Goal: Task Accomplishment & Management: Use online tool/utility

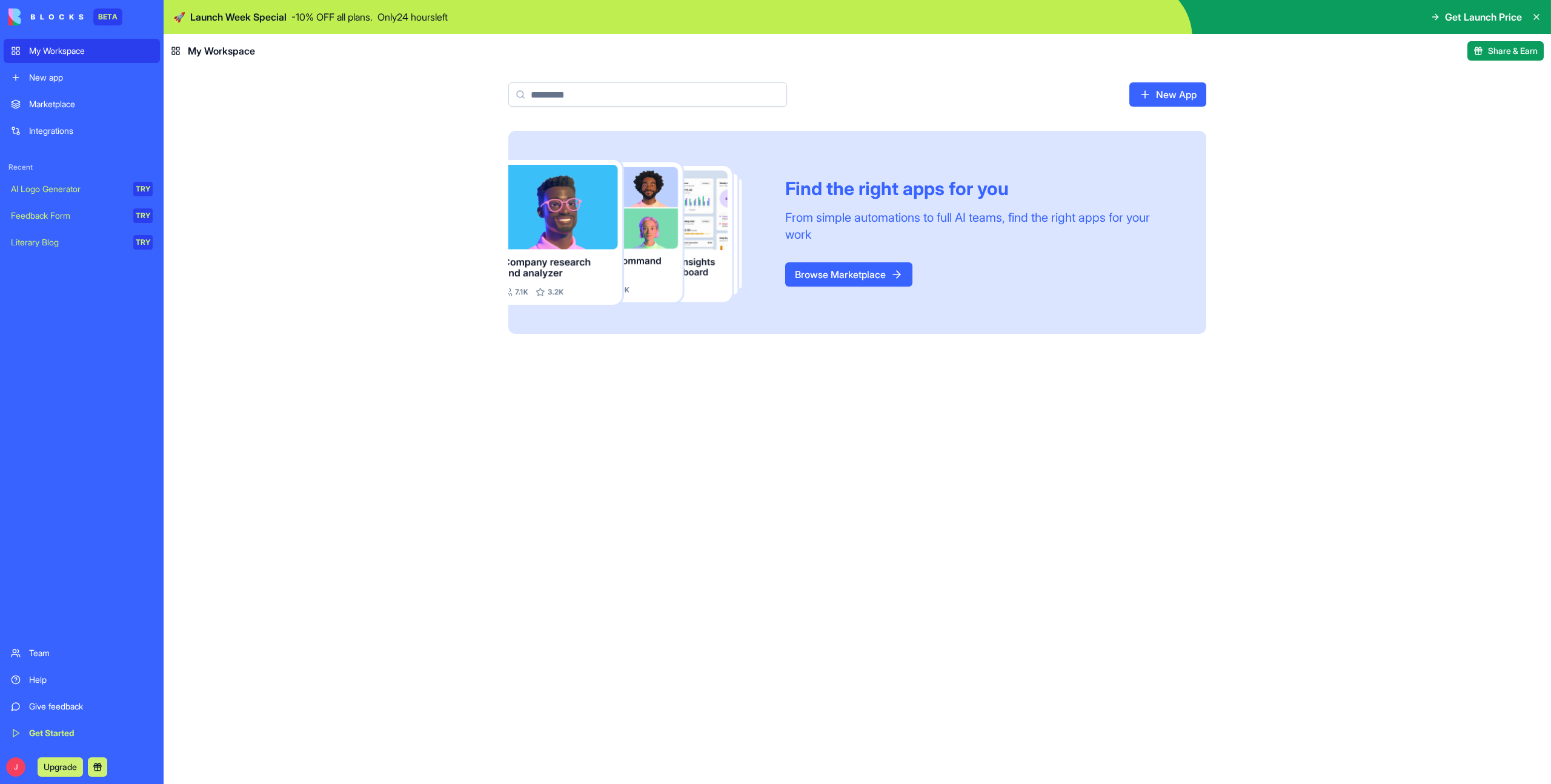
click at [846, 271] on link "Browse Marketplace" at bounding box center [848, 274] width 127 height 25
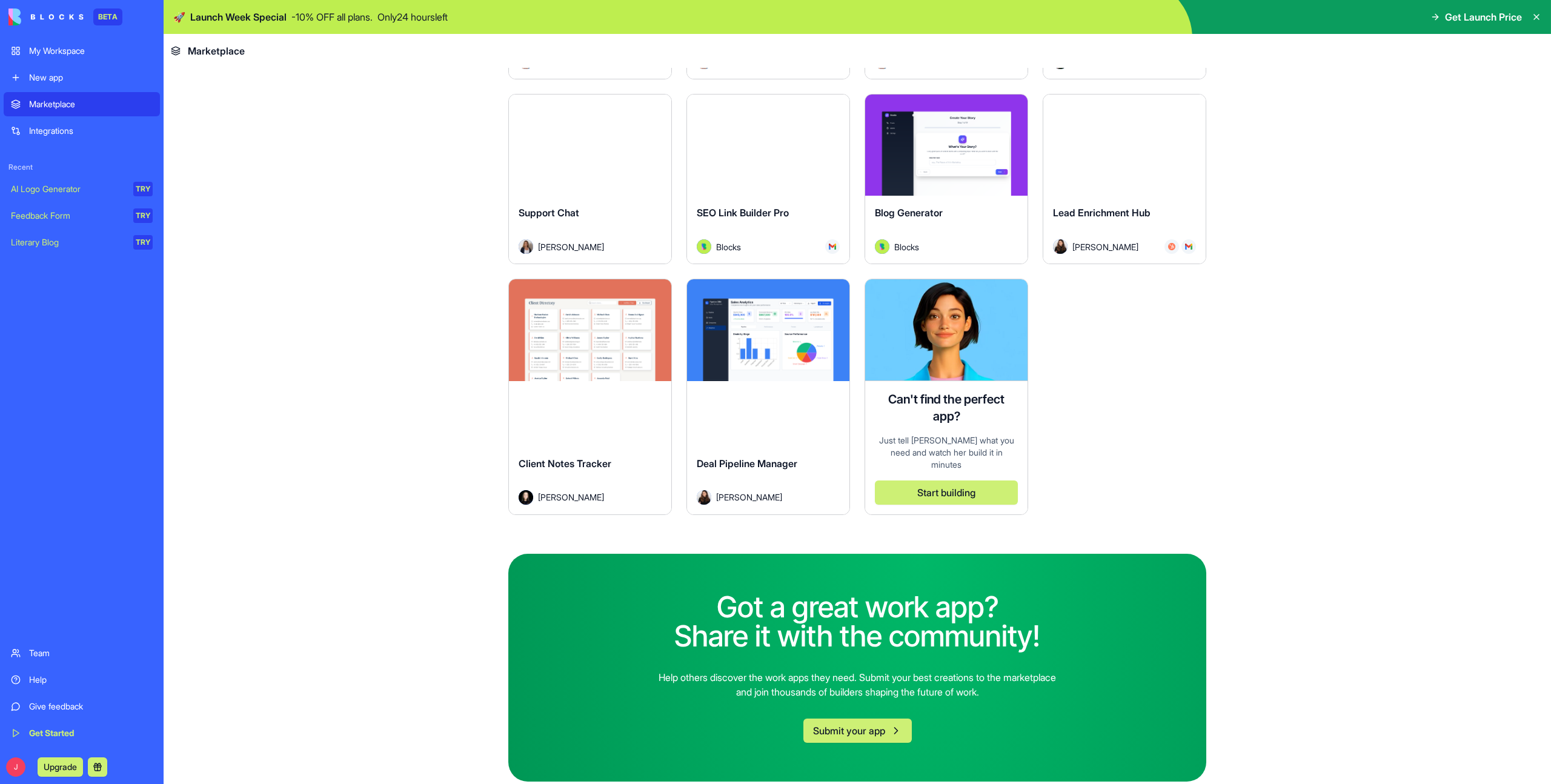
scroll to position [3251, 0]
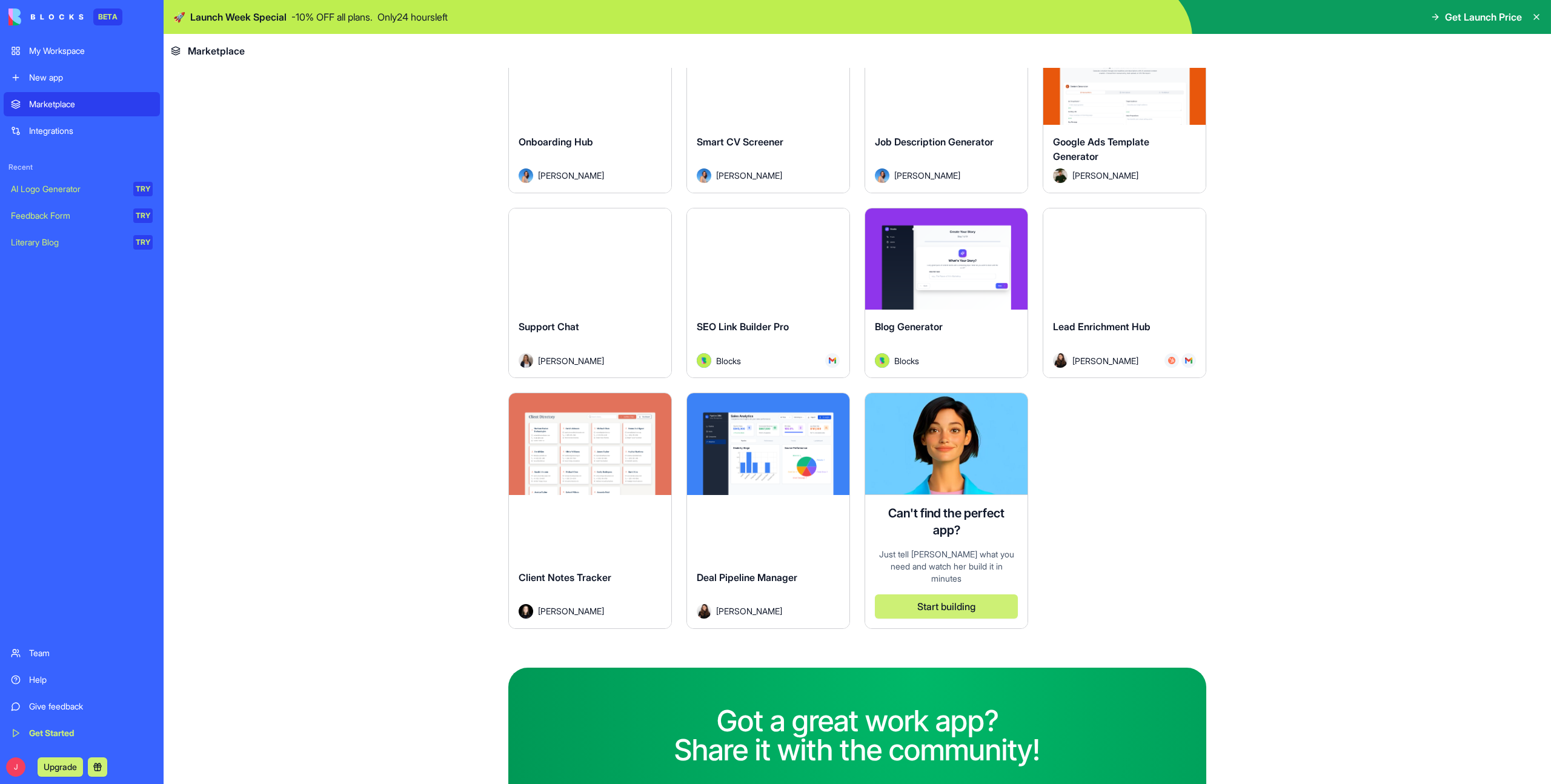
click at [585, 517] on div "Explore Client Notes Tracker [PERSON_NAME]" at bounding box center [590, 511] width 164 height 237
click at [595, 448] on button "Explore" at bounding box center [590, 444] width 91 height 25
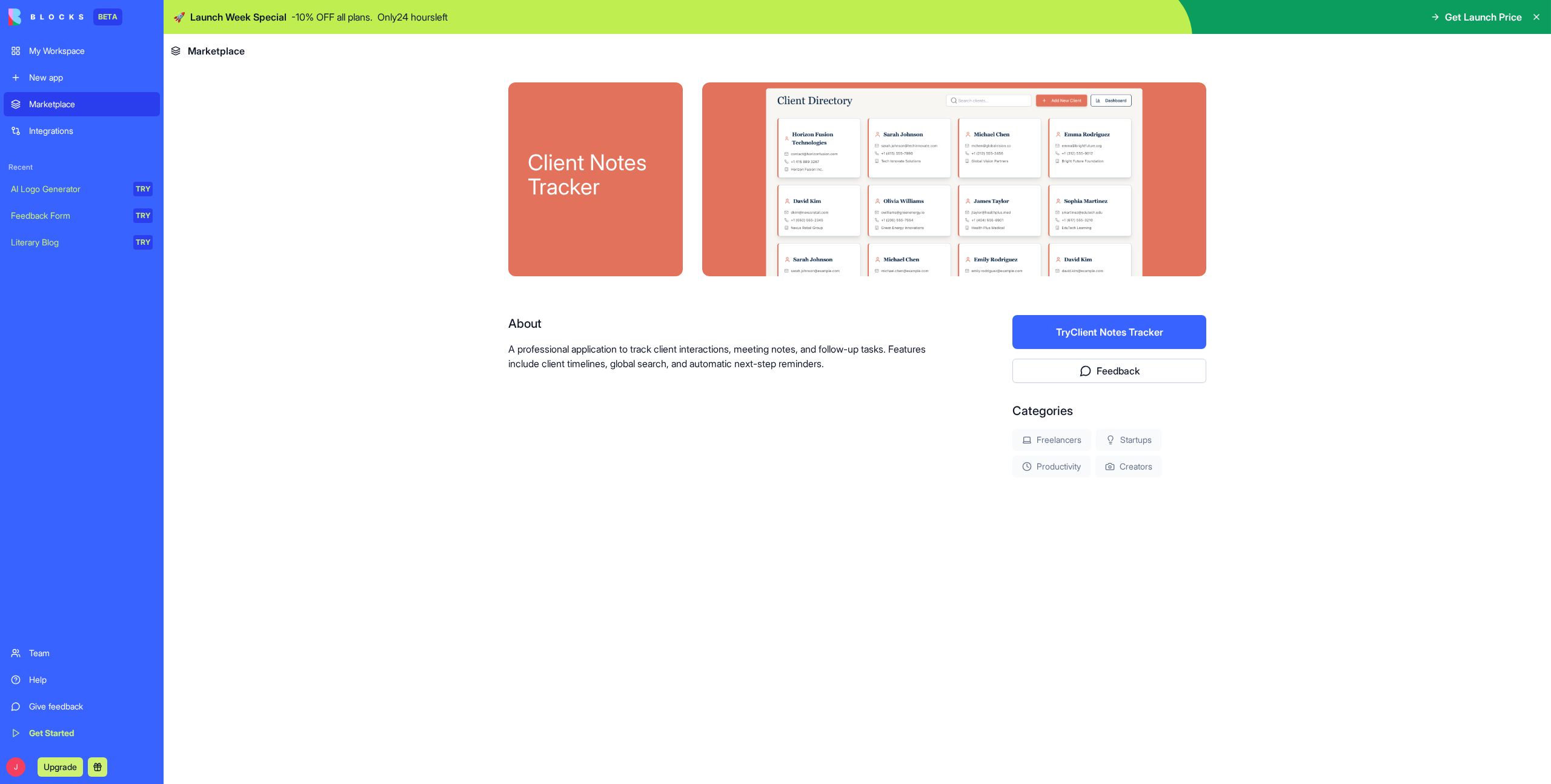
click at [1080, 330] on button "Try Client Notes Tracker" at bounding box center [1109, 332] width 194 height 34
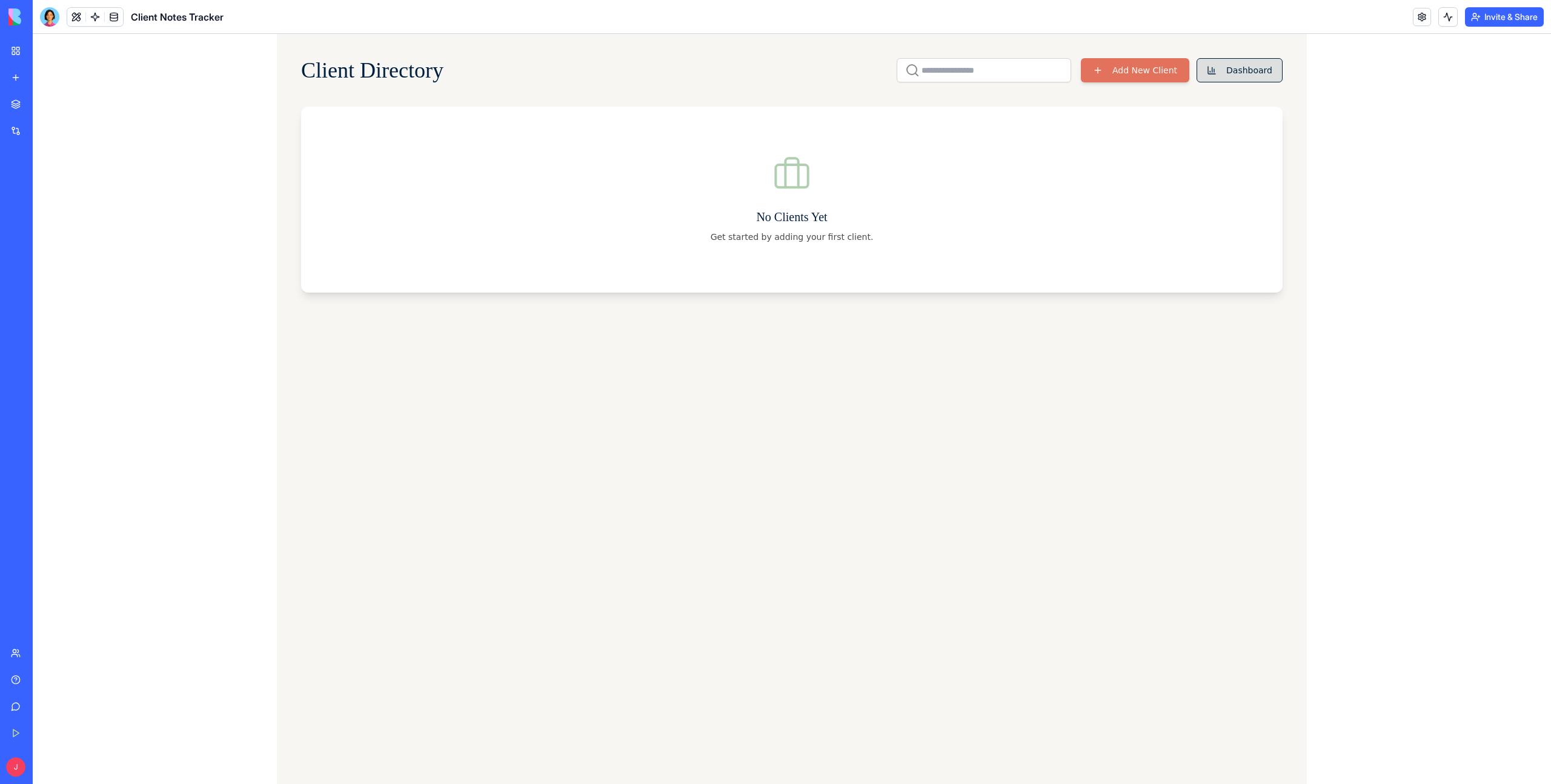
click at [1235, 68] on button "Dashboard" at bounding box center [1239, 70] width 86 height 25
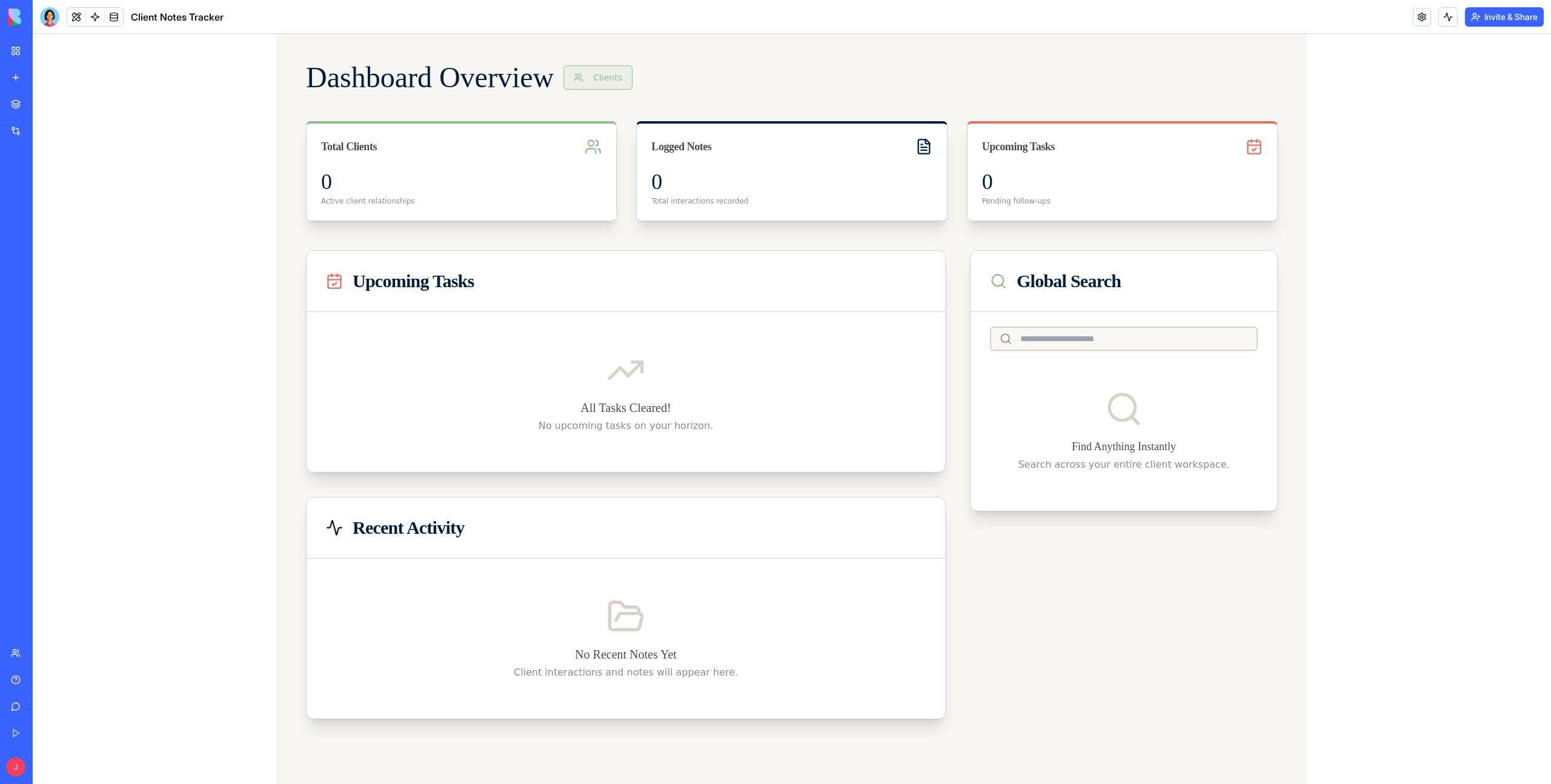
click at [619, 79] on button "Clients" at bounding box center [597, 77] width 69 height 25
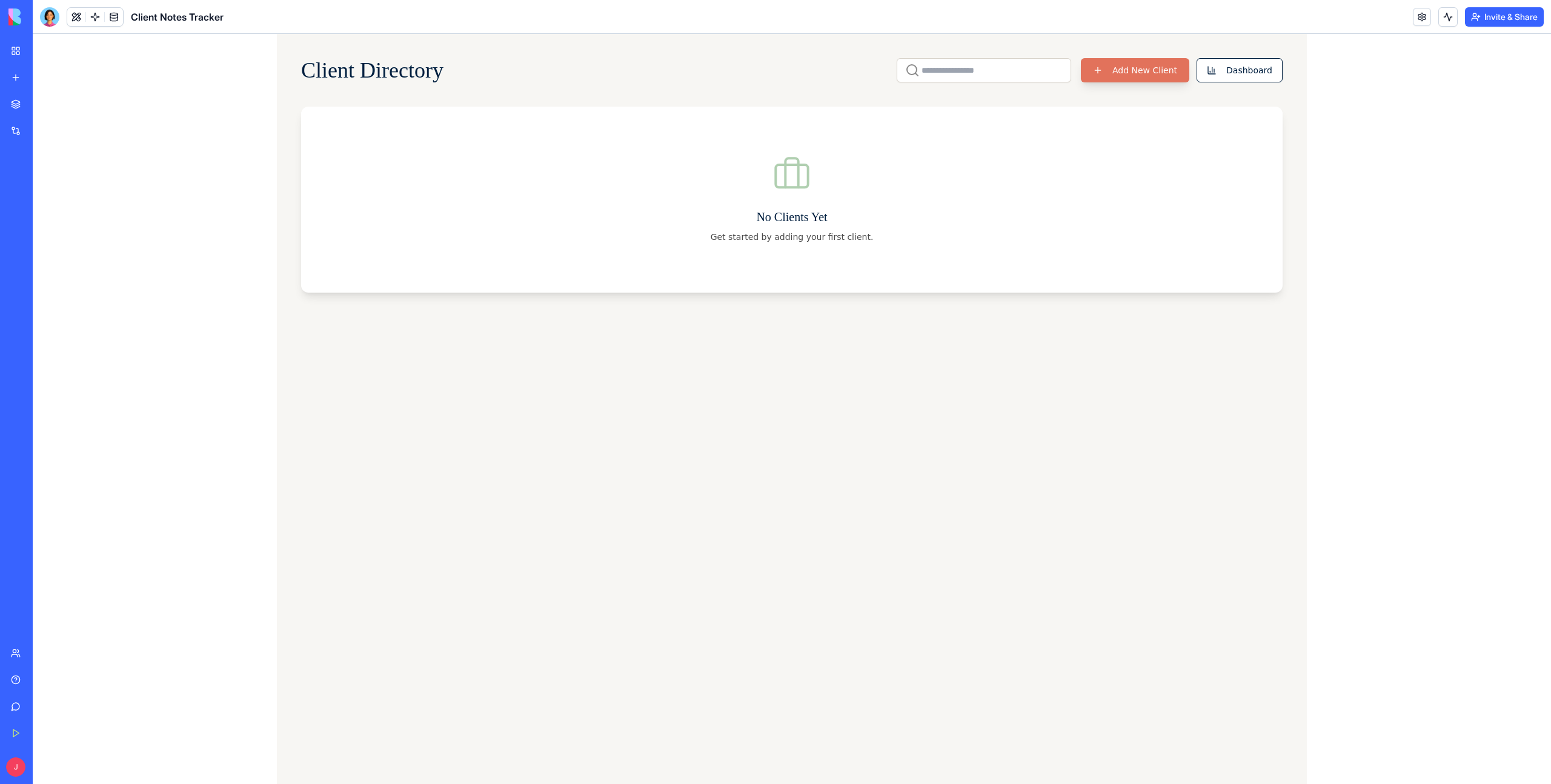
click at [1142, 68] on button "Add New Client" at bounding box center [1135, 70] width 109 height 25
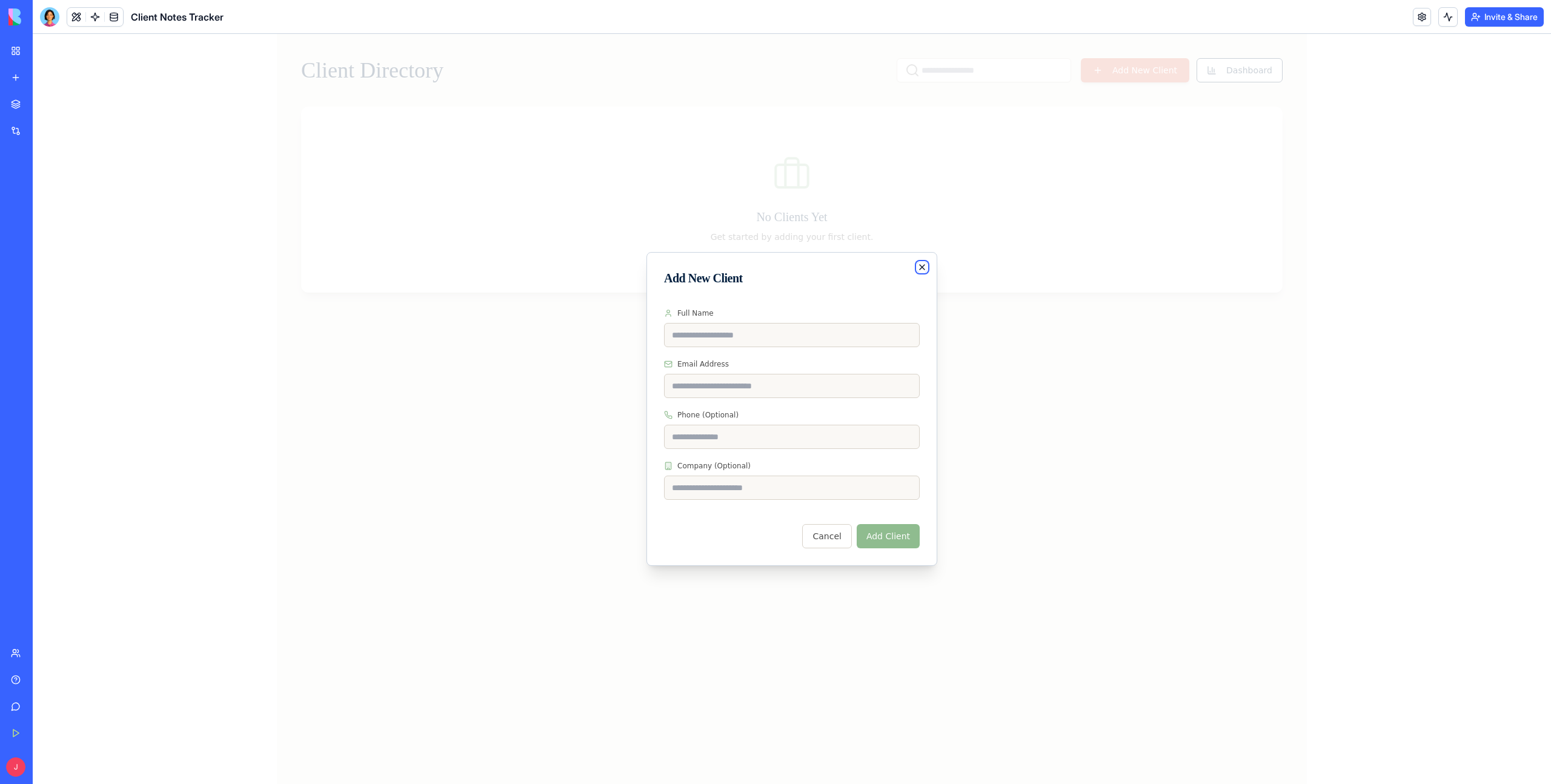
click at [920, 267] on icon "button" at bounding box center [922, 267] width 10 height 10
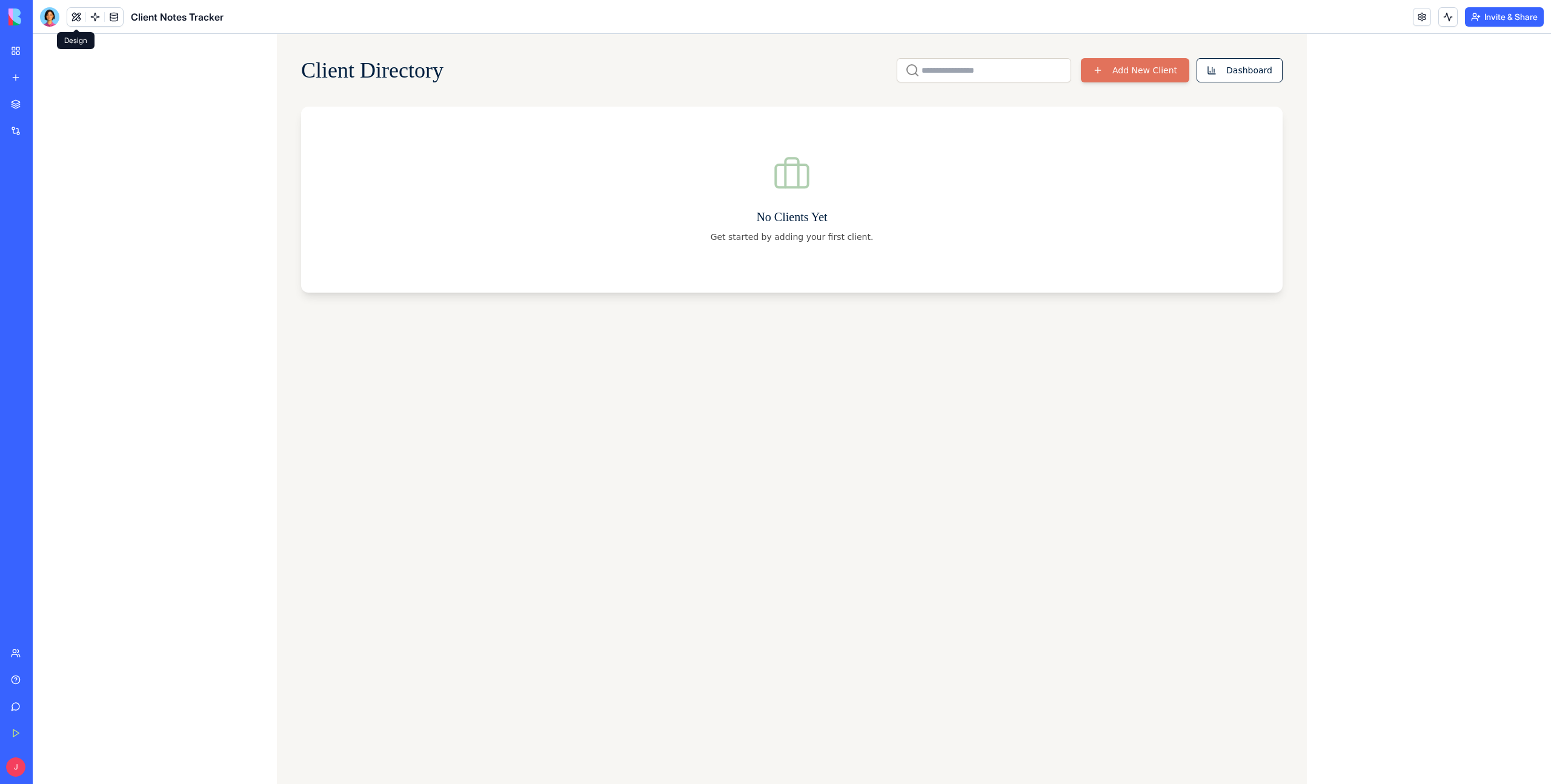
click at [77, 20] on span at bounding box center [77, 17] width 34 height 34
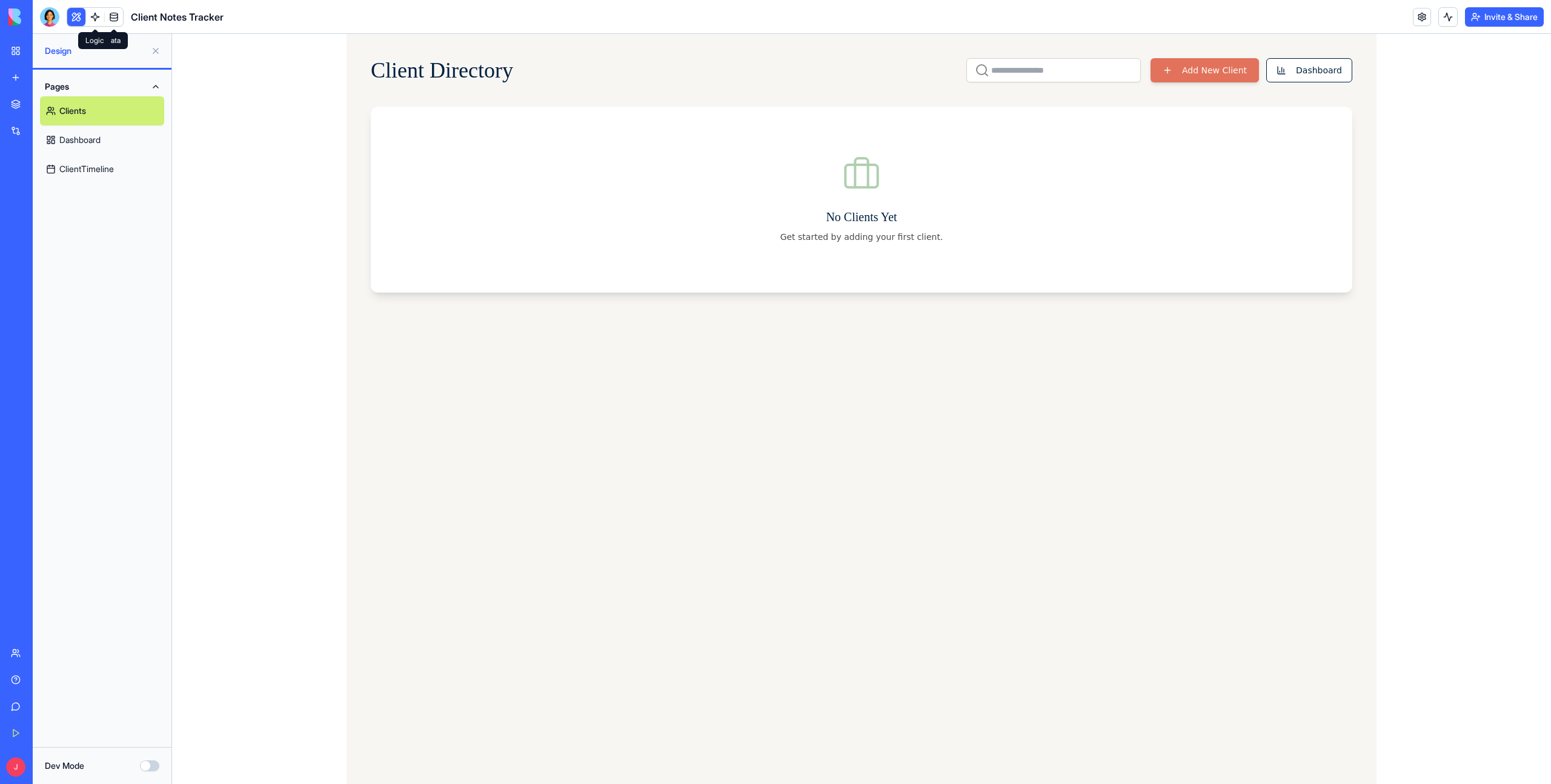
click at [95, 19] on link at bounding box center [95, 17] width 18 height 18
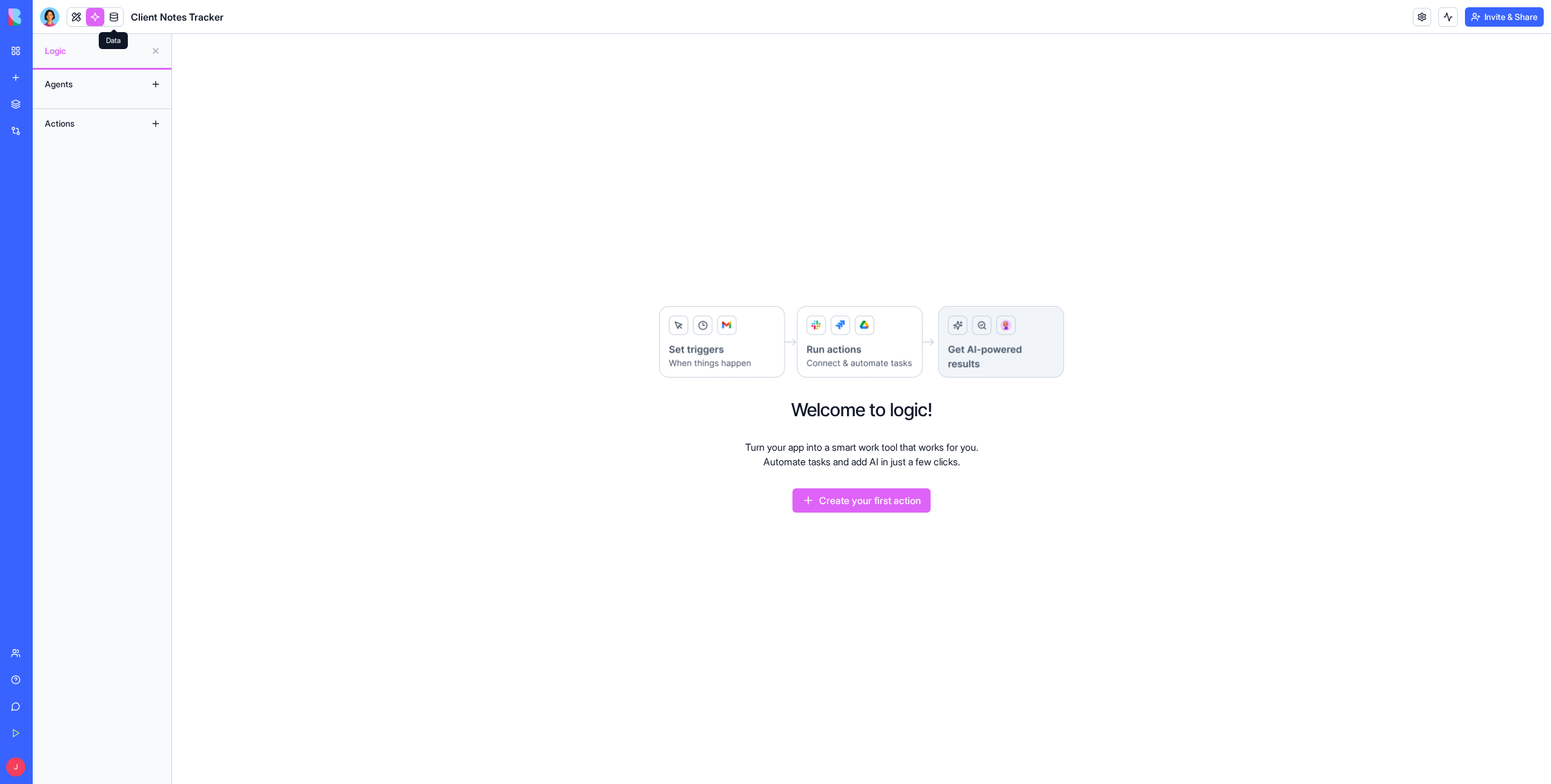
click at [112, 16] on link at bounding box center [114, 17] width 18 height 18
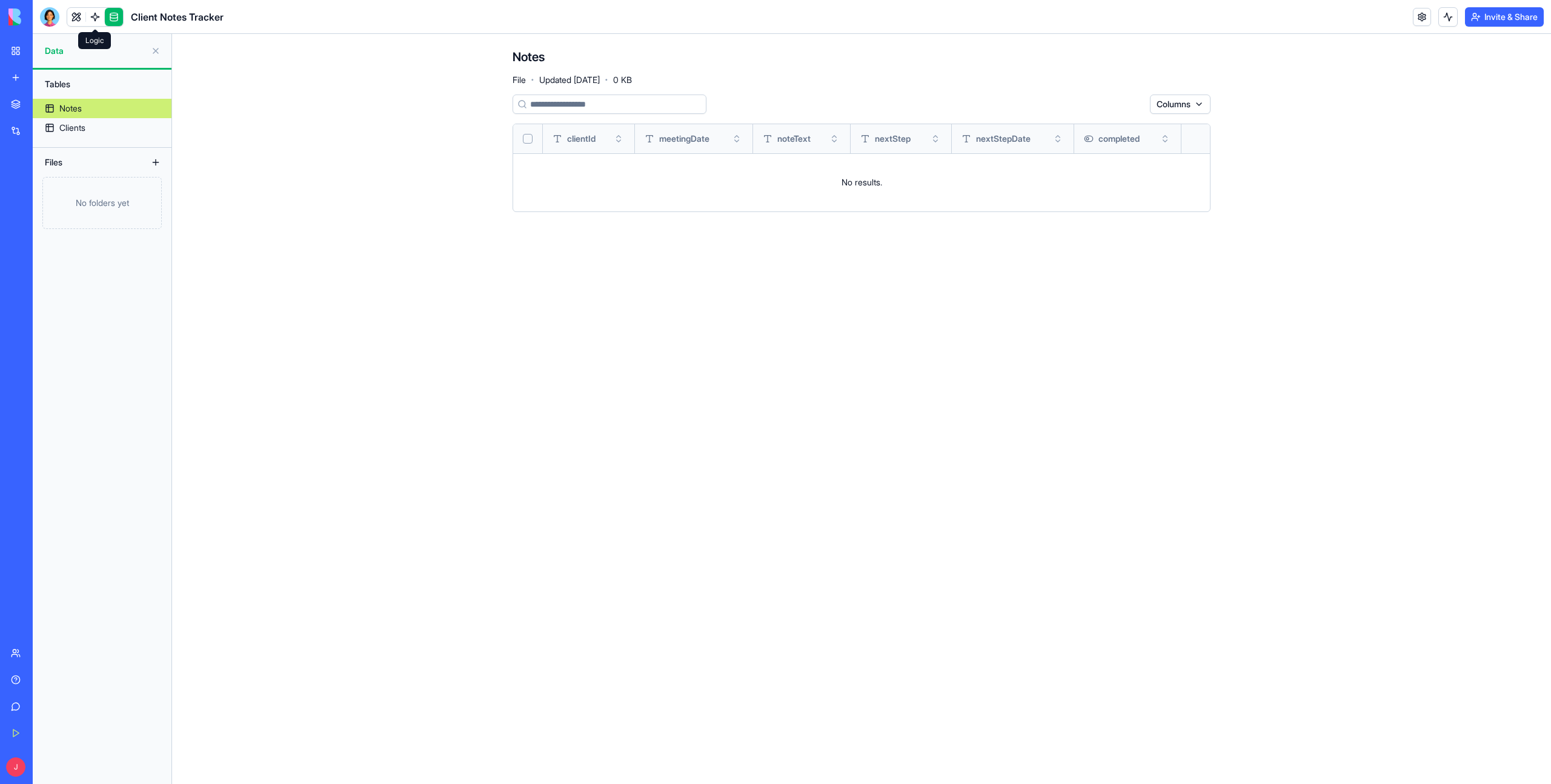
click at [93, 15] on link at bounding box center [95, 17] width 18 height 18
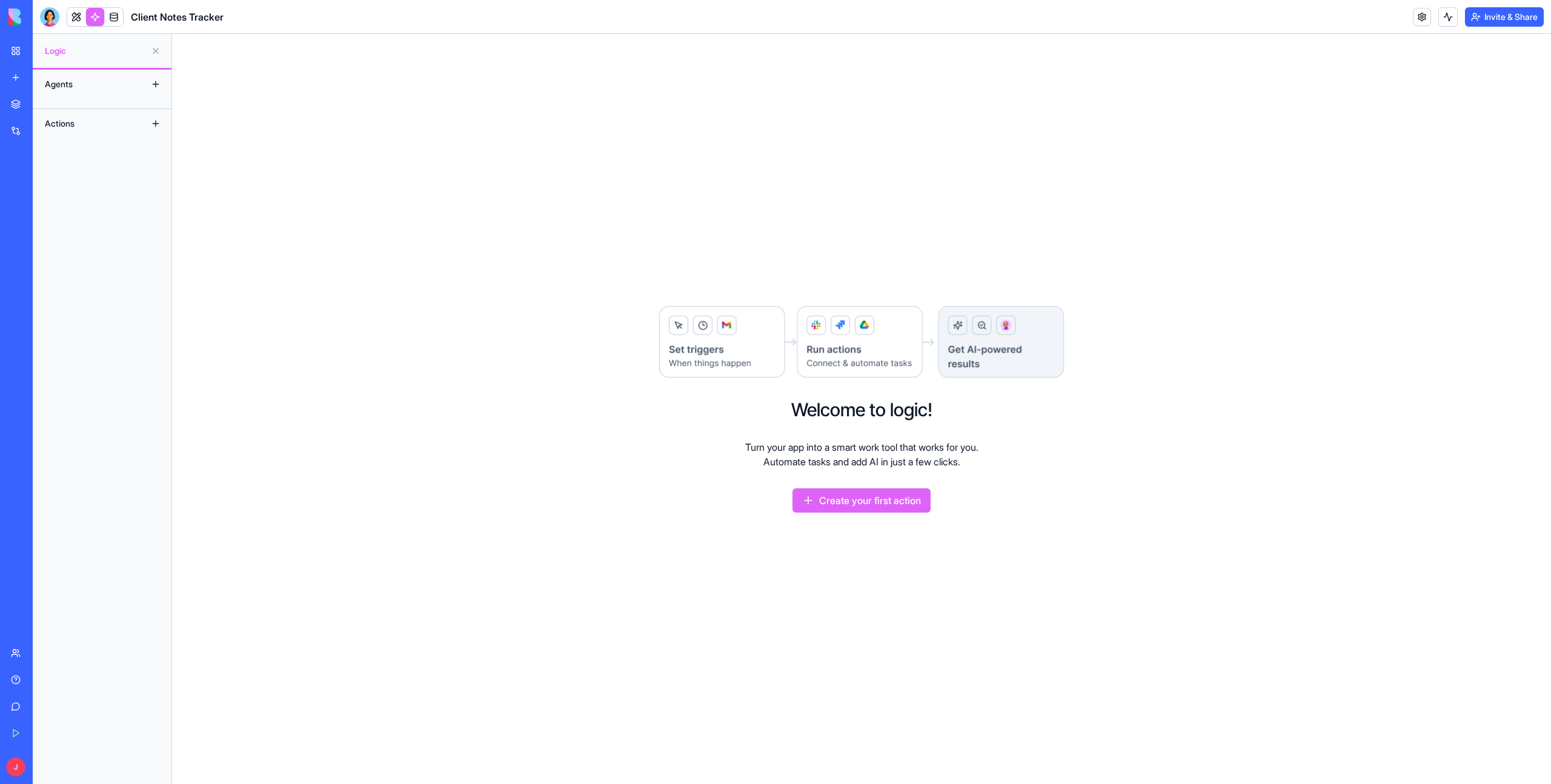
click at [74, 20] on link at bounding box center [76, 17] width 18 height 18
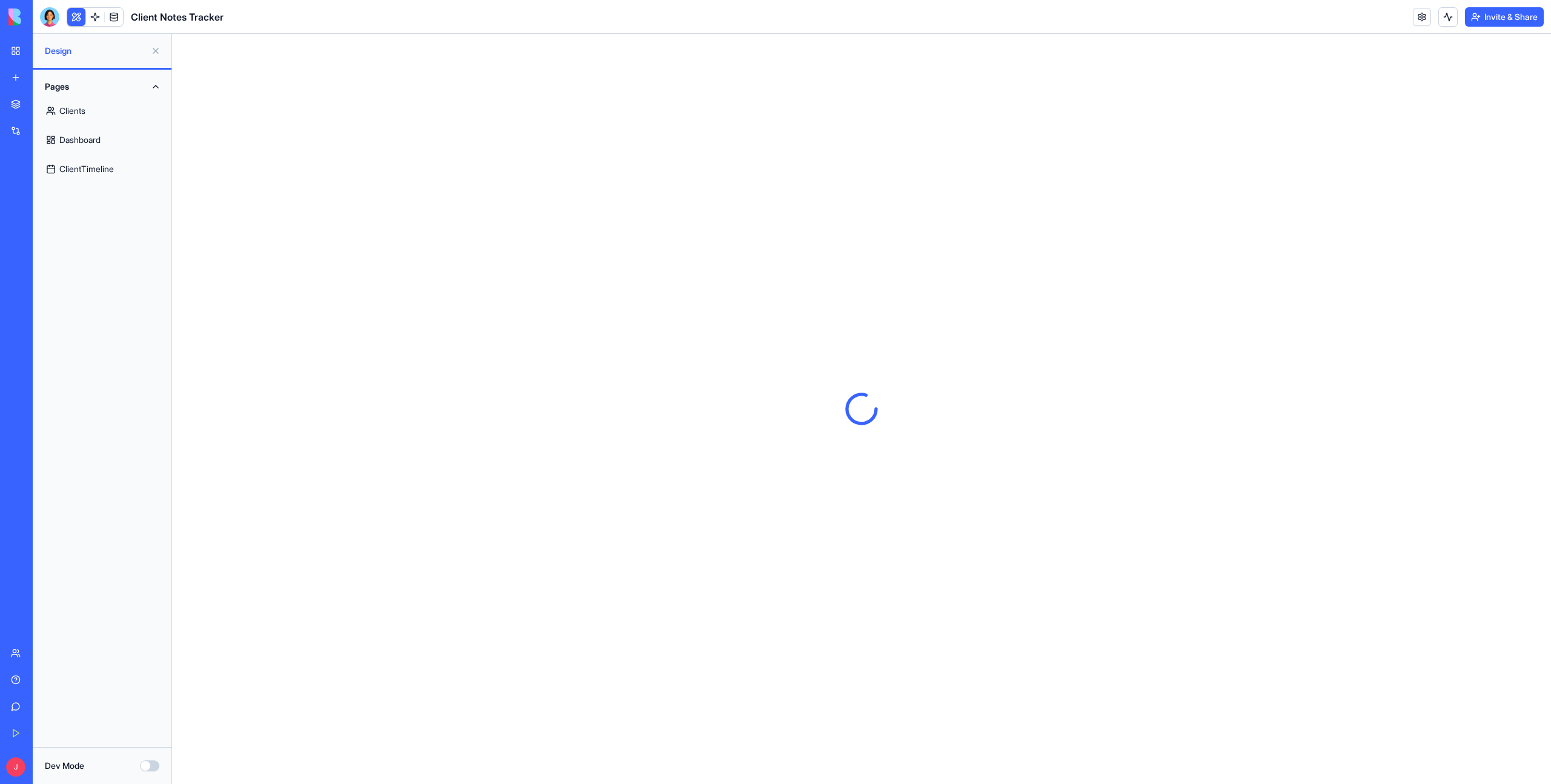
click at [420, 169] on div at bounding box center [861, 409] width 1379 height 750
